Goal: Task Accomplishment & Management: Manage account settings

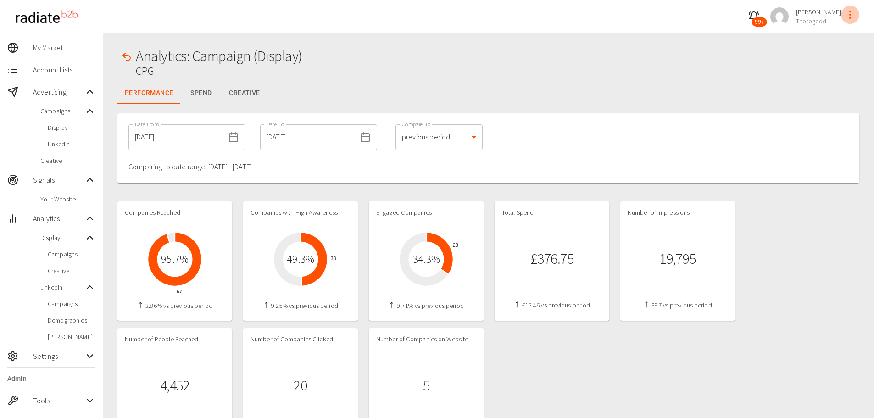
click at [848, 18] on icon "profile-menu" at bounding box center [849, 14] width 11 height 11
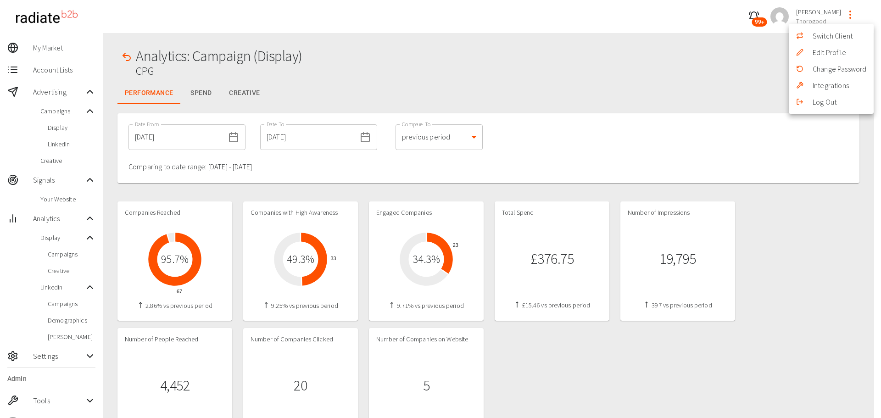
click at [826, 38] on li "Switch Client" at bounding box center [830, 36] width 85 height 17
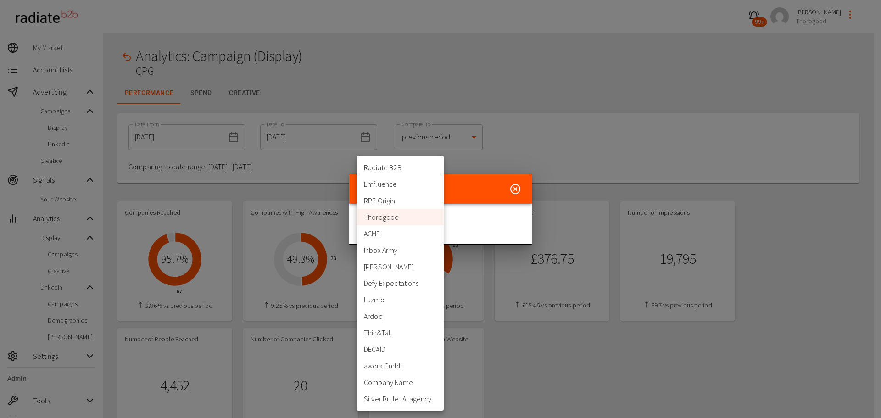
click at [414, 284] on li "Defy Expectations" at bounding box center [399, 283] width 87 height 17
type input "399"
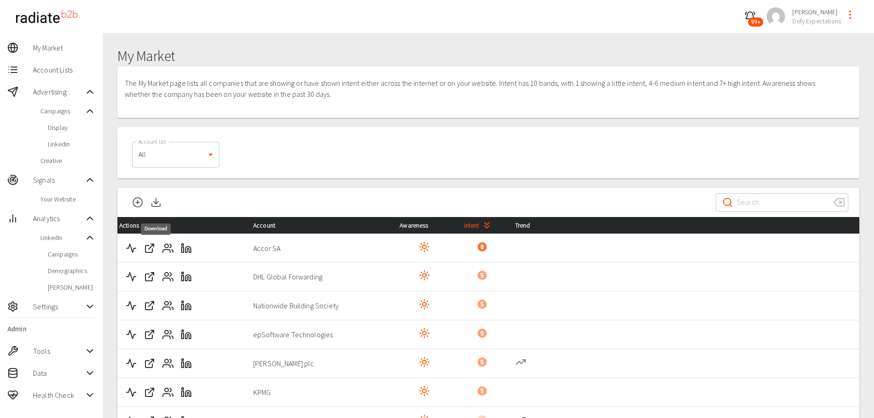
click at [155, 203] on polyline "Download" at bounding box center [156, 202] width 5 height 2
click at [750, 14] on icon "button" at bounding box center [749, 16] width 11 height 11
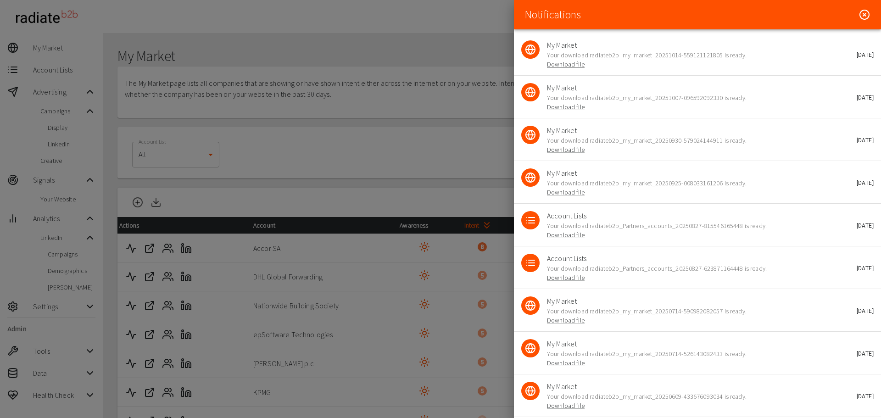
click at [551, 62] on link "Download file" at bounding box center [566, 64] width 38 height 8
